Goal: Task Accomplishment & Management: Use online tool/utility

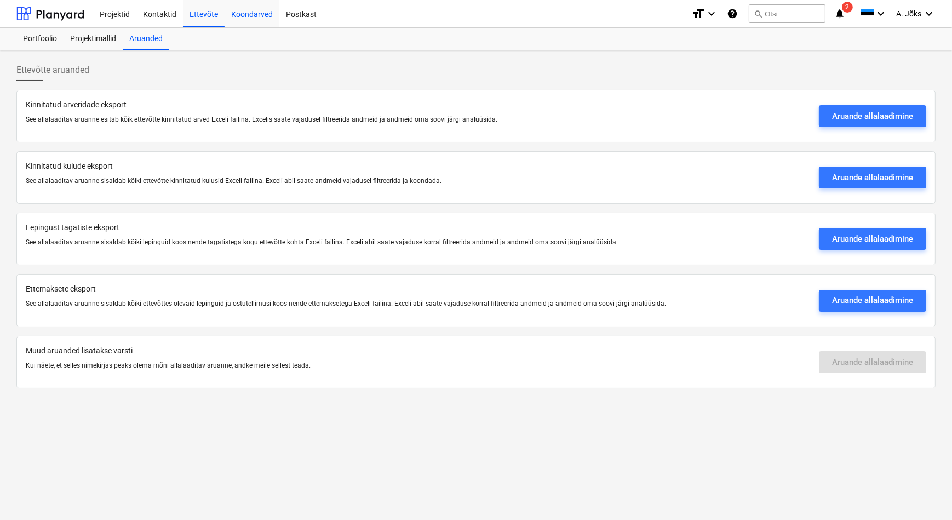
click at [251, 15] on div "Koondarved" at bounding box center [252, 13] width 55 height 28
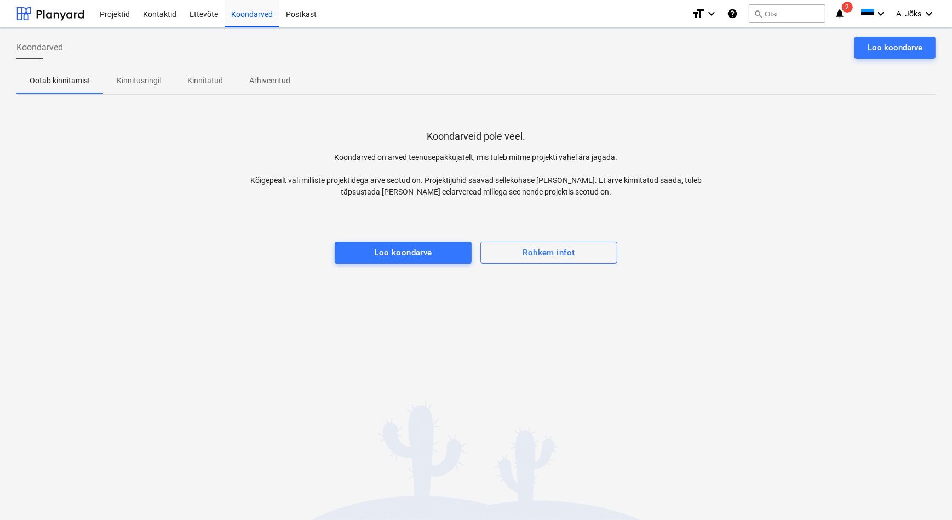
click at [201, 82] on p "Kinnitatud" at bounding box center [205, 81] width 36 height 12
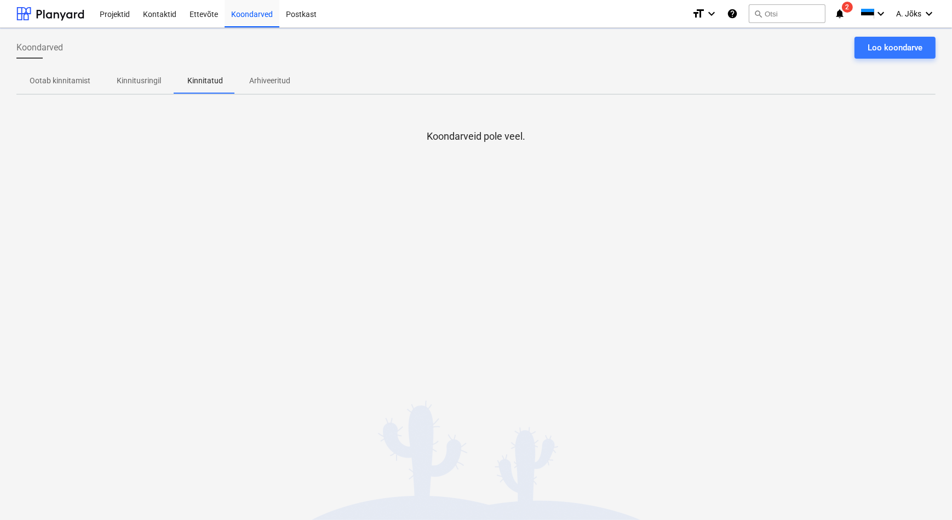
click at [144, 82] on p "Kinnitusringil" at bounding box center [139, 81] width 44 height 12
click at [874, 49] on div "Loo koondarve" at bounding box center [895, 48] width 55 height 14
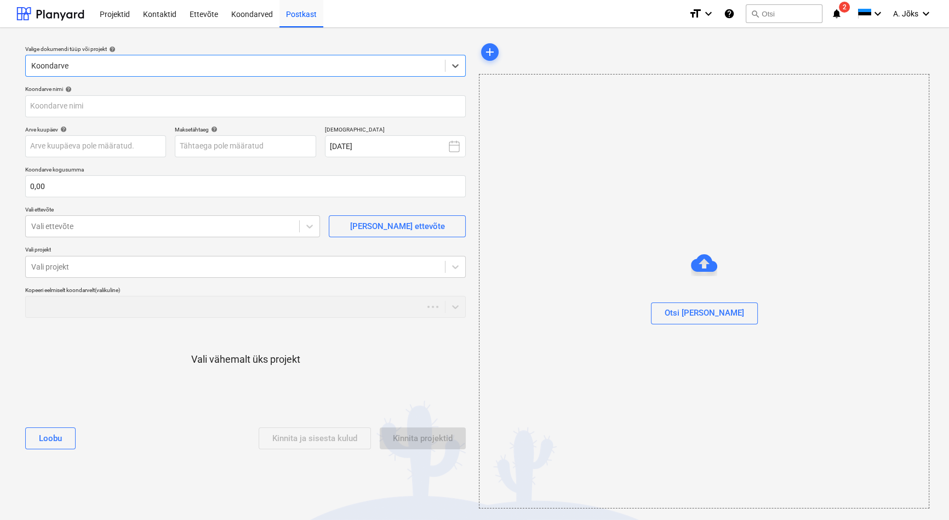
scroll to position [1, 0]
click at [246, 13] on div "Koondarved" at bounding box center [252, 12] width 55 height 28
